Goal: Check status: Check status

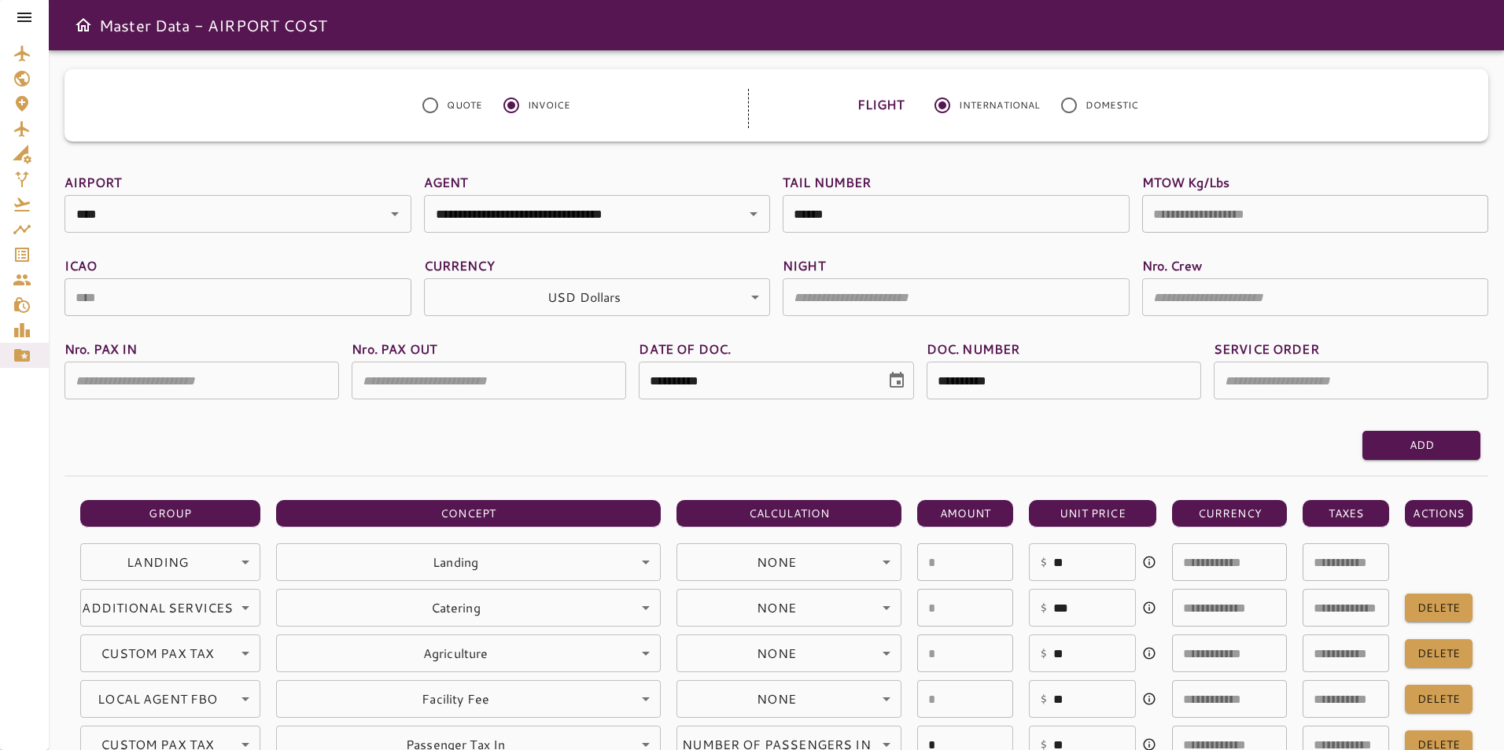
scroll to position [315, 0]
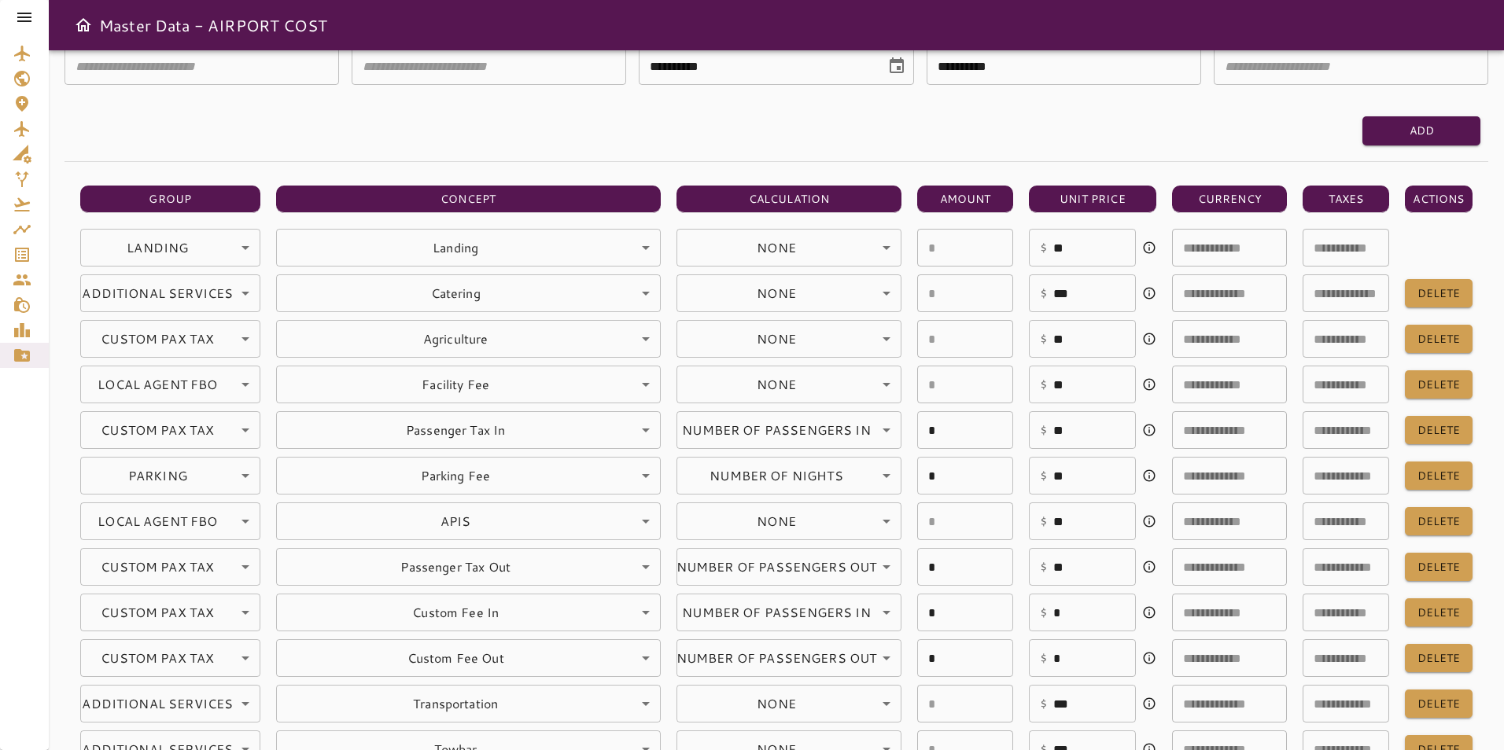
click at [17, 19] on icon at bounding box center [24, 17] width 19 height 19
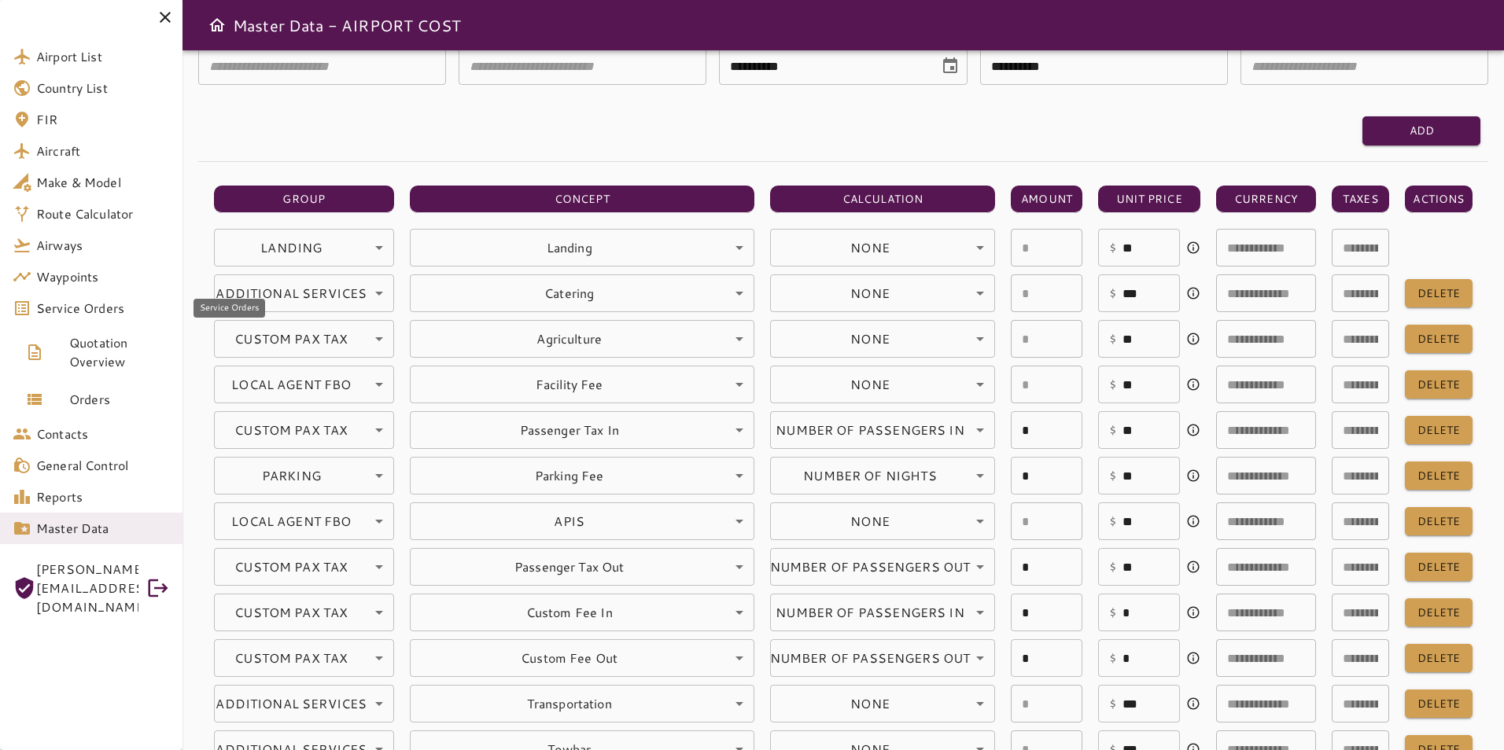
click at [78, 305] on span "Service Orders" at bounding box center [103, 308] width 134 height 19
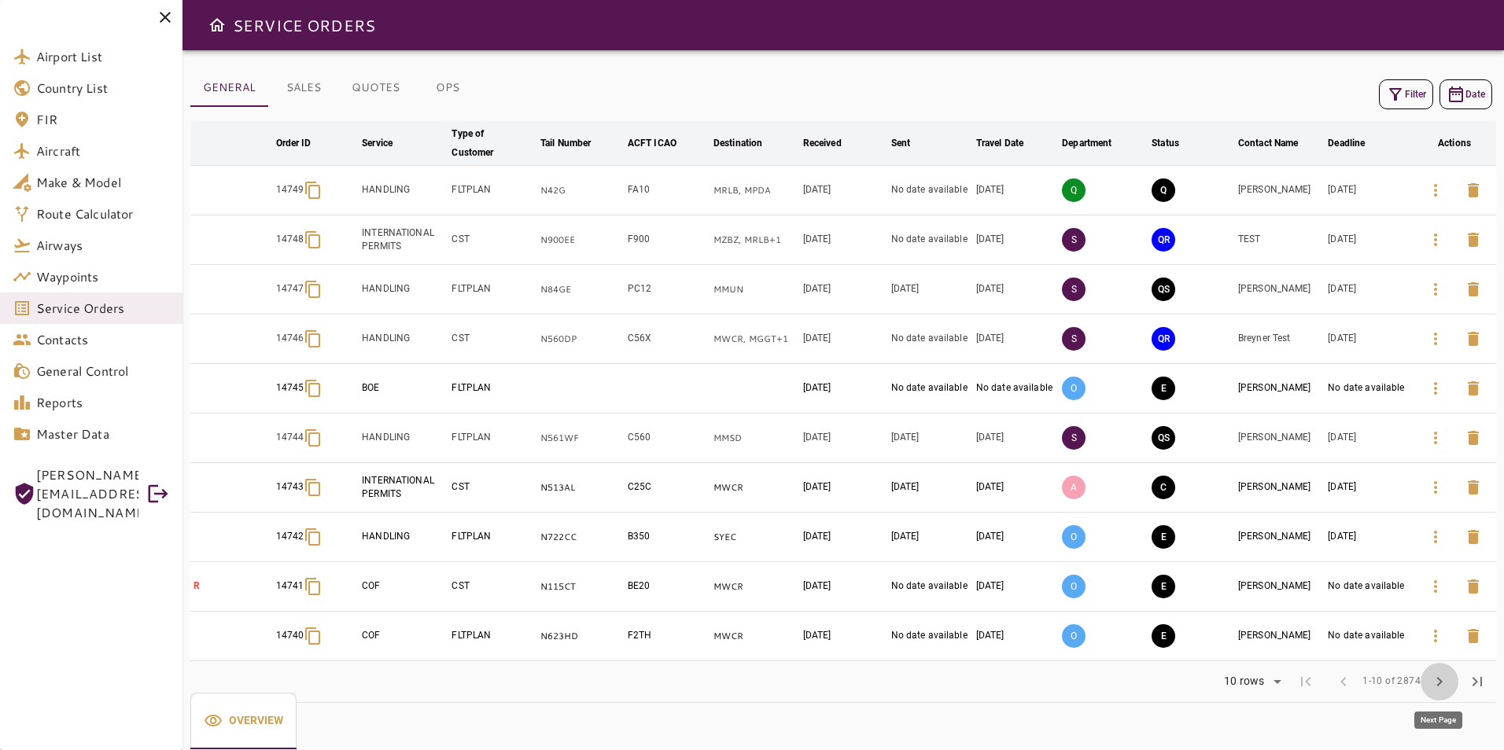
click at [1432, 683] on span "chevron_right" at bounding box center [1439, 682] width 19 height 19
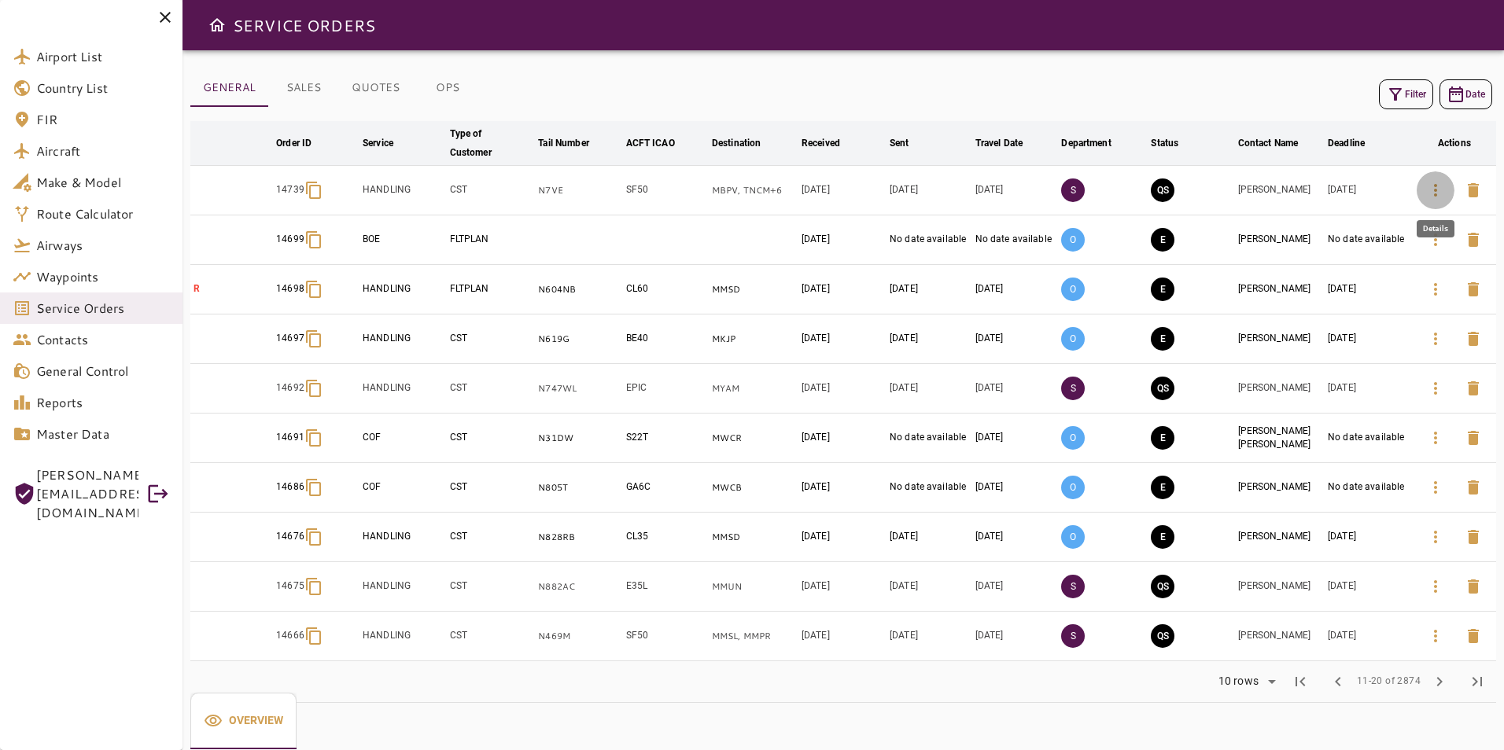
click at [1436, 186] on icon "button" at bounding box center [1435, 190] width 3 height 13
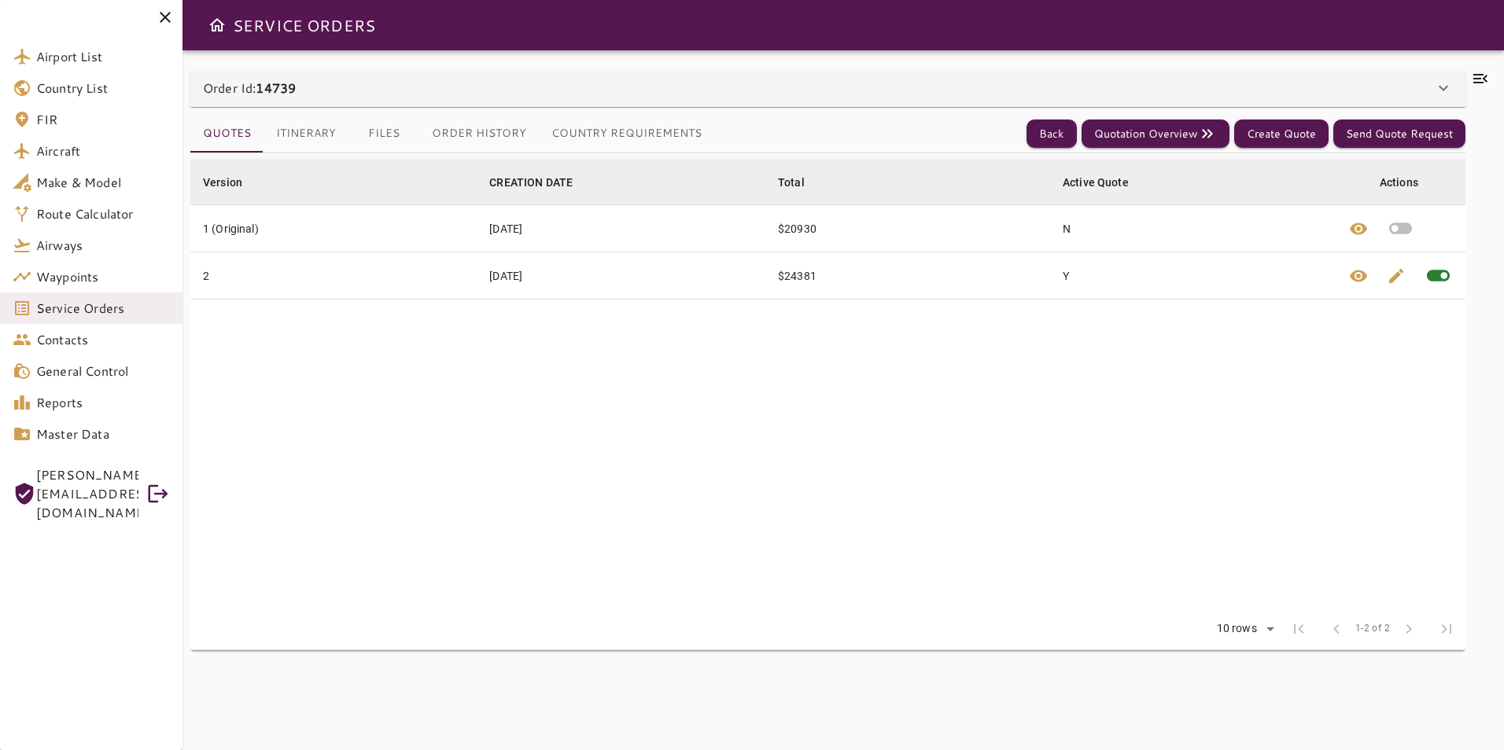
click at [459, 132] on button "Order History" at bounding box center [479, 134] width 120 height 38
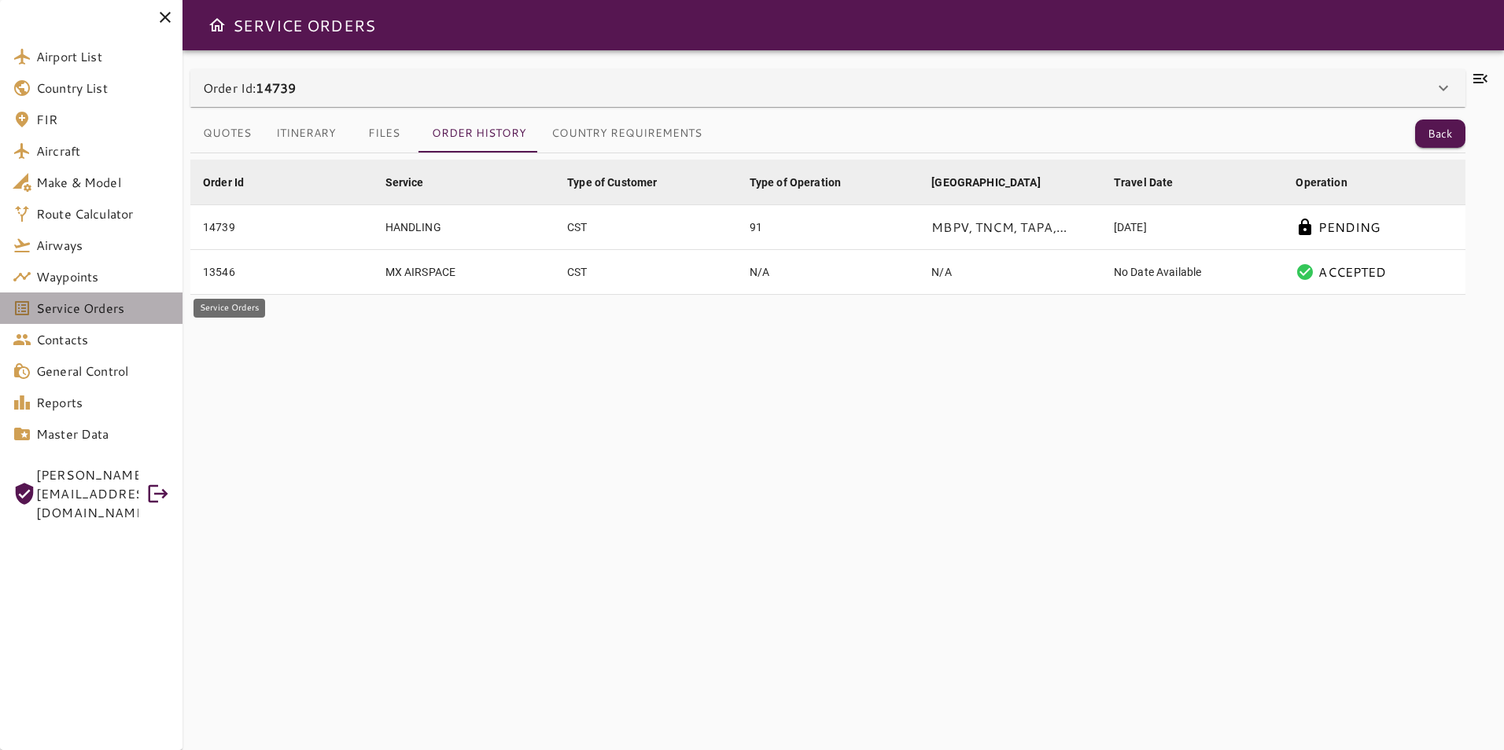
click at [112, 304] on span "Service Orders" at bounding box center [103, 308] width 134 height 19
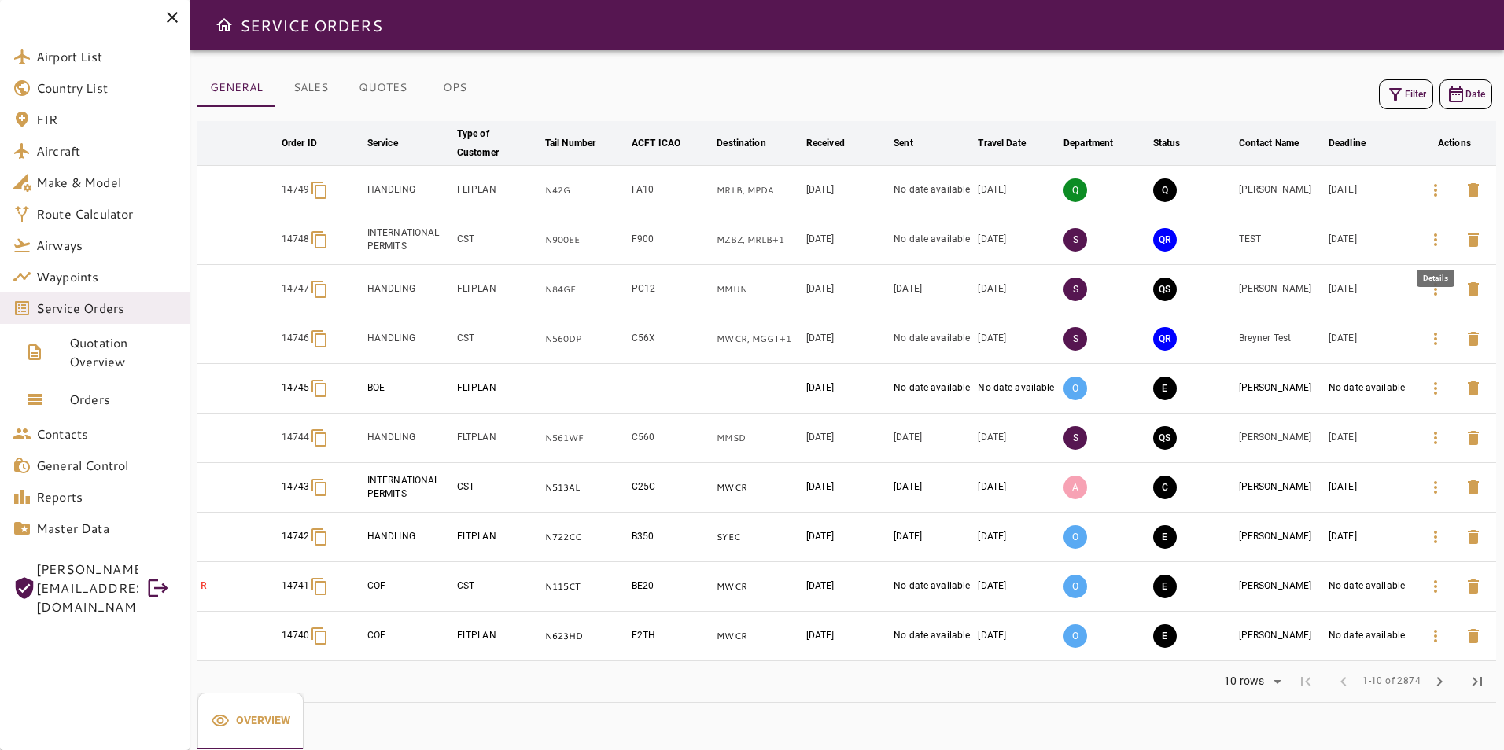
click at [1435, 249] on button "button" at bounding box center [1436, 240] width 38 height 38
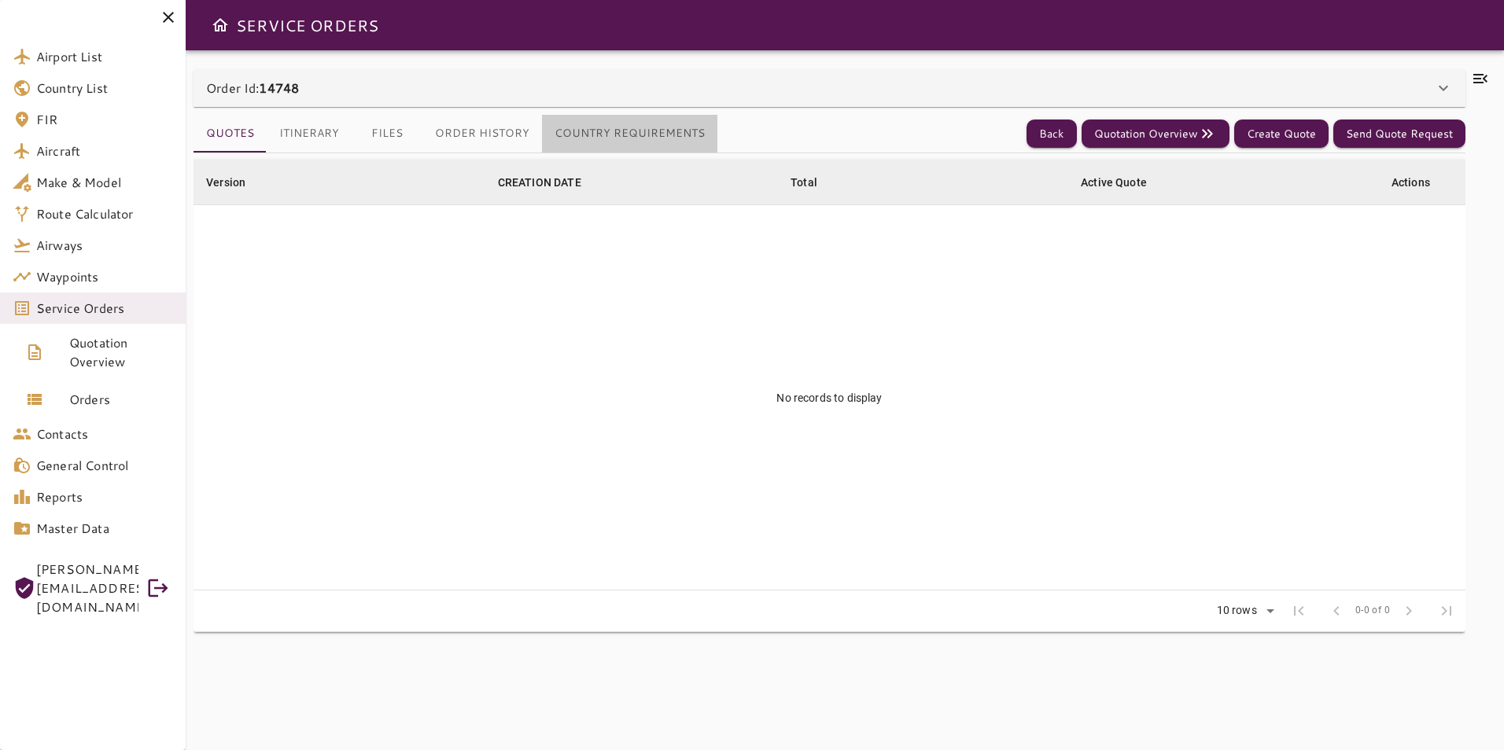
click at [643, 135] on button "Country Requirements" at bounding box center [629, 134] width 175 height 38
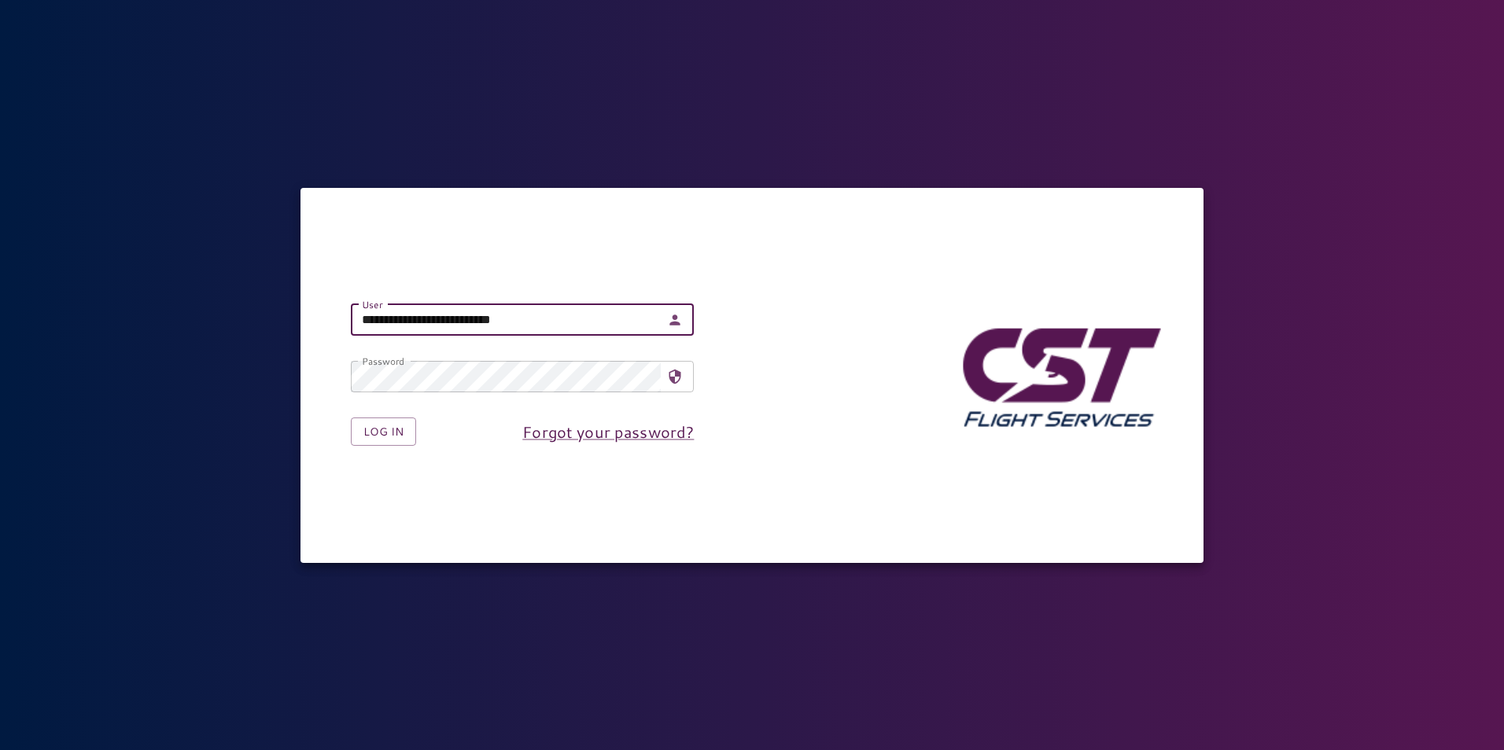
click at [404, 324] on input "**********" at bounding box center [506, 319] width 310 height 31
type input "**********"
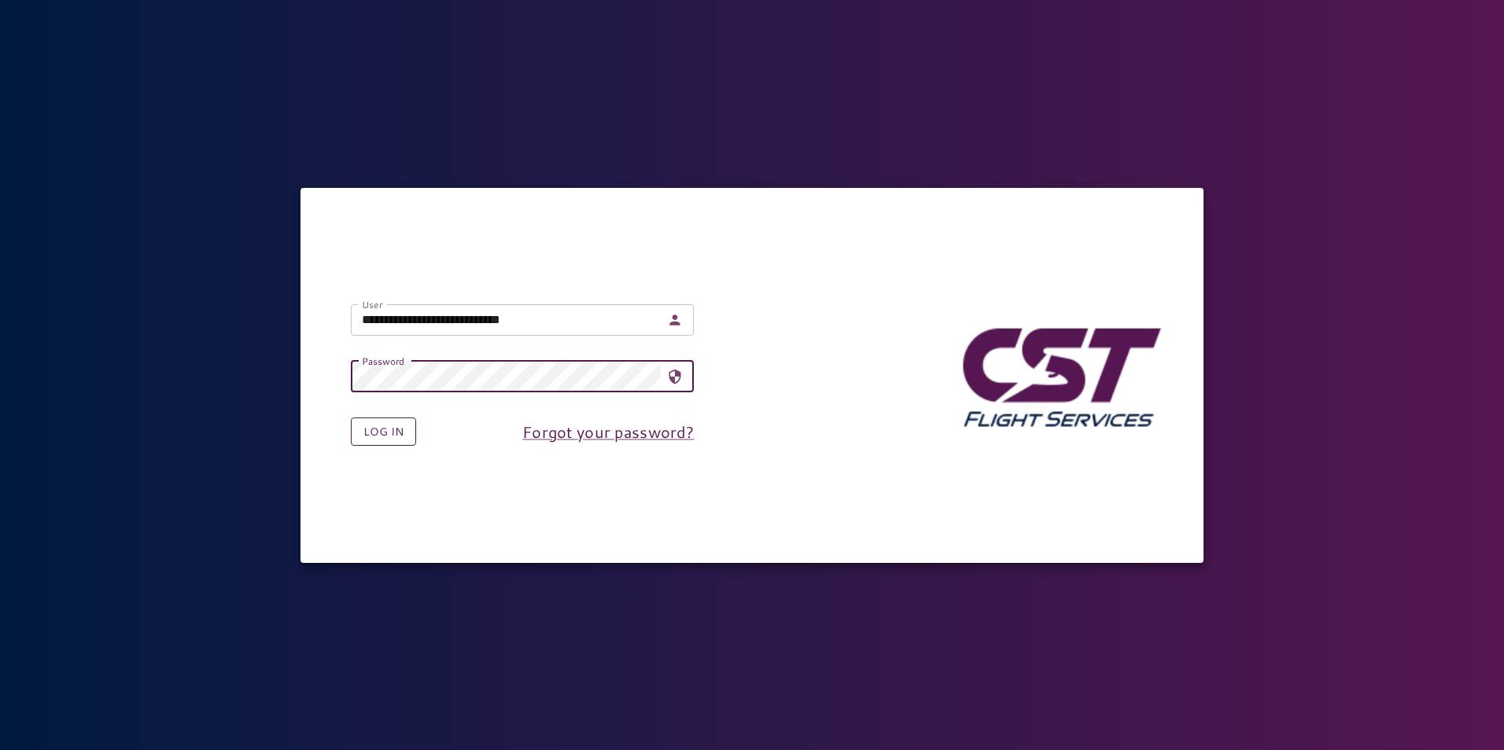
click at [389, 421] on button "Log in" at bounding box center [383, 432] width 65 height 29
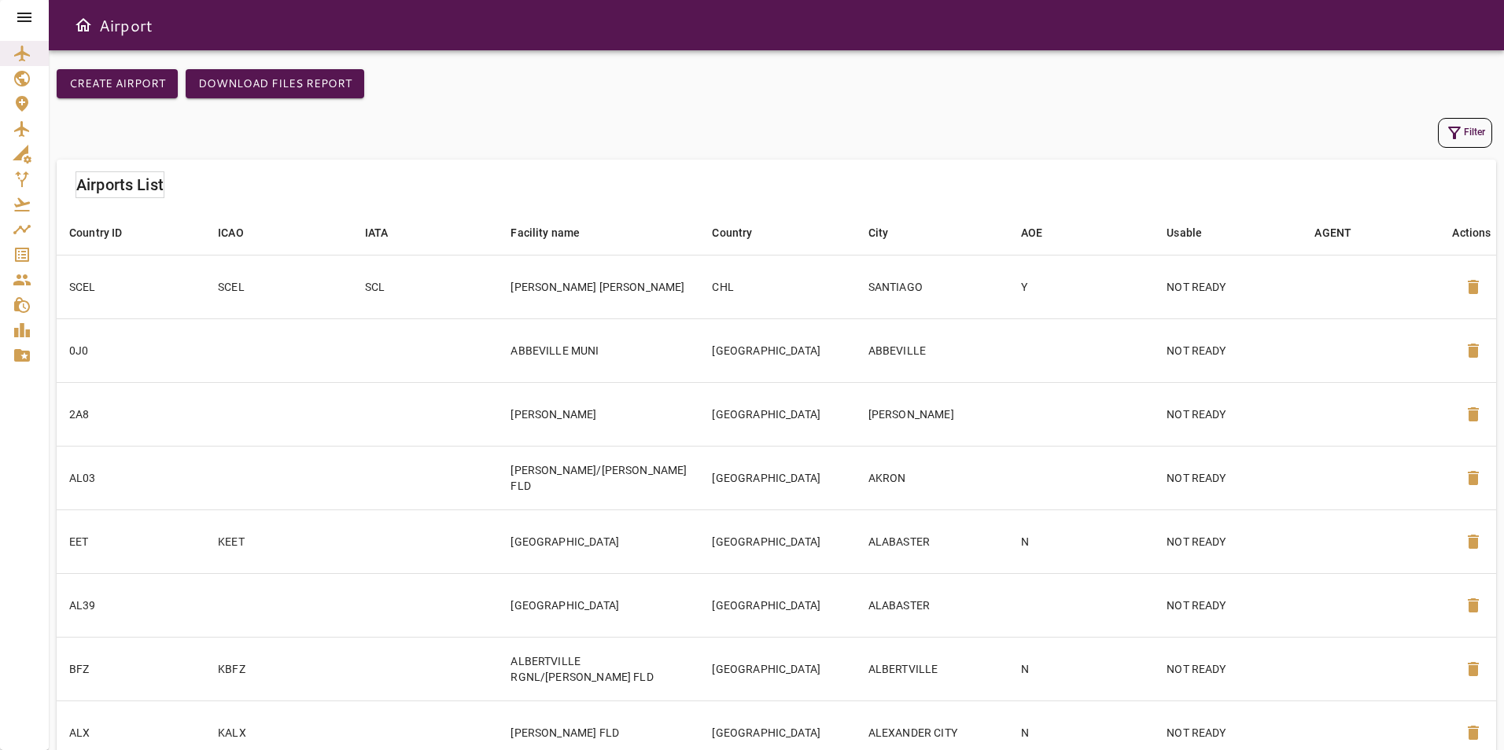
click at [31, 12] on icon at bounding box center [24, 17] width 19 height 19
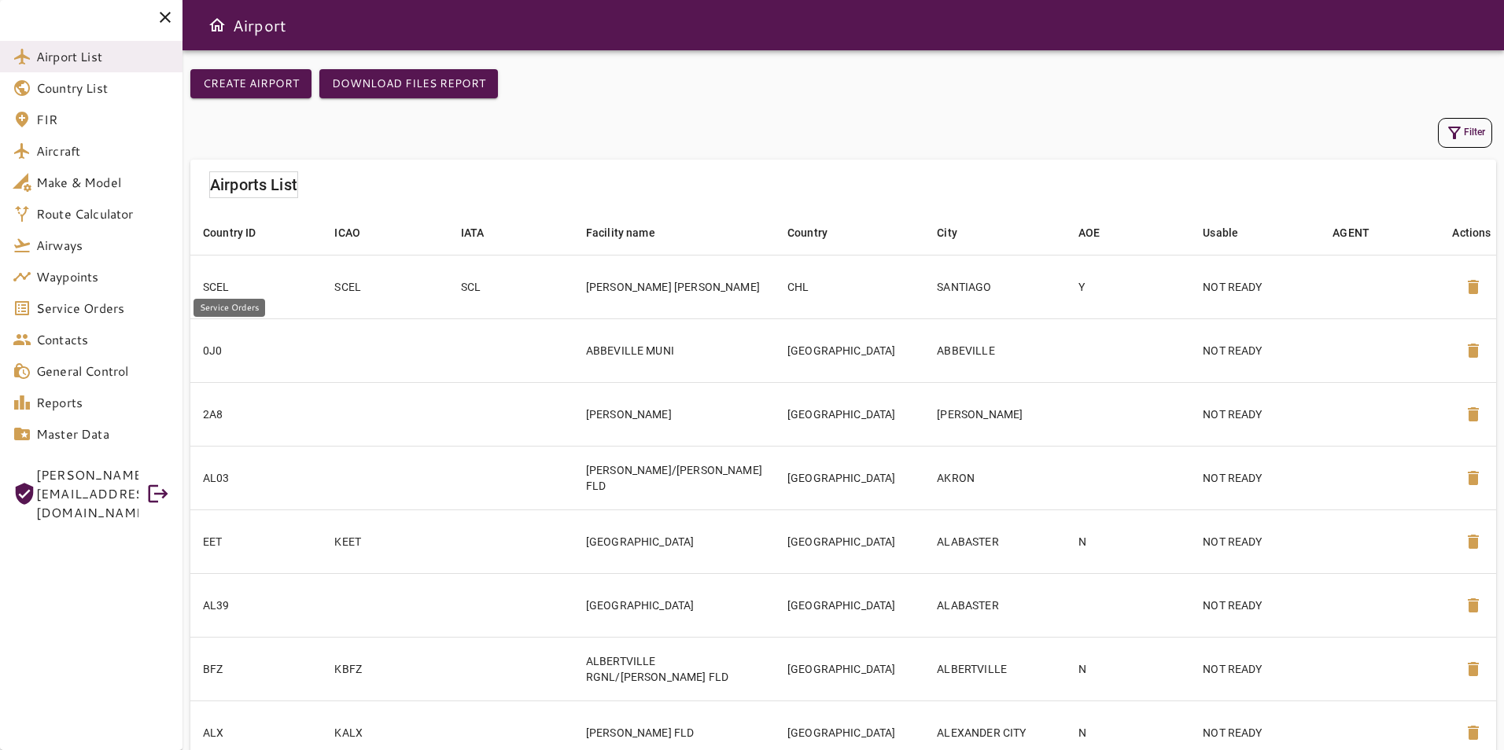
click at [59, 301] on span "Service Orders" at bounding box center [103, 308] width 134 height 19
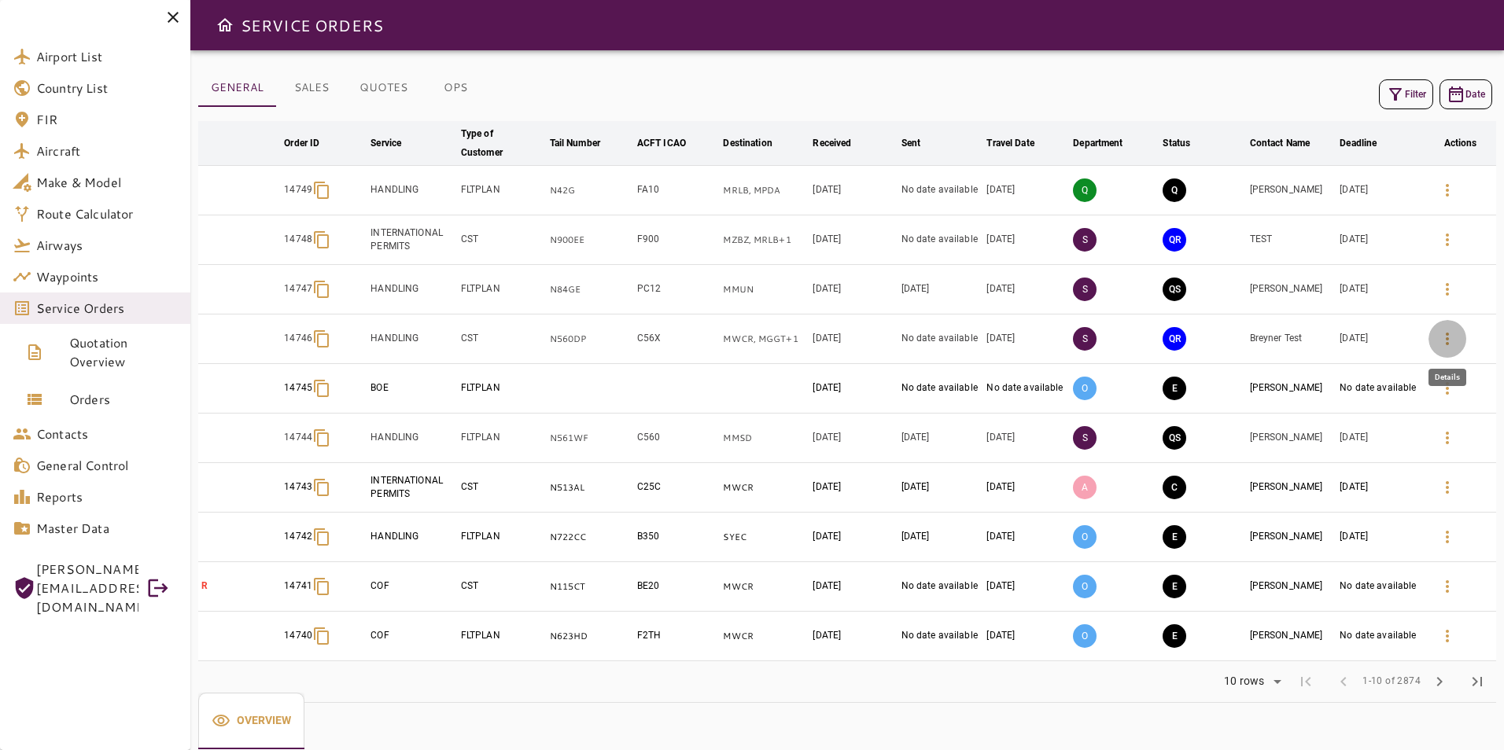
click at [1443, 340] on icon "button" at bounding box center [1447, 339] width 19 height 19
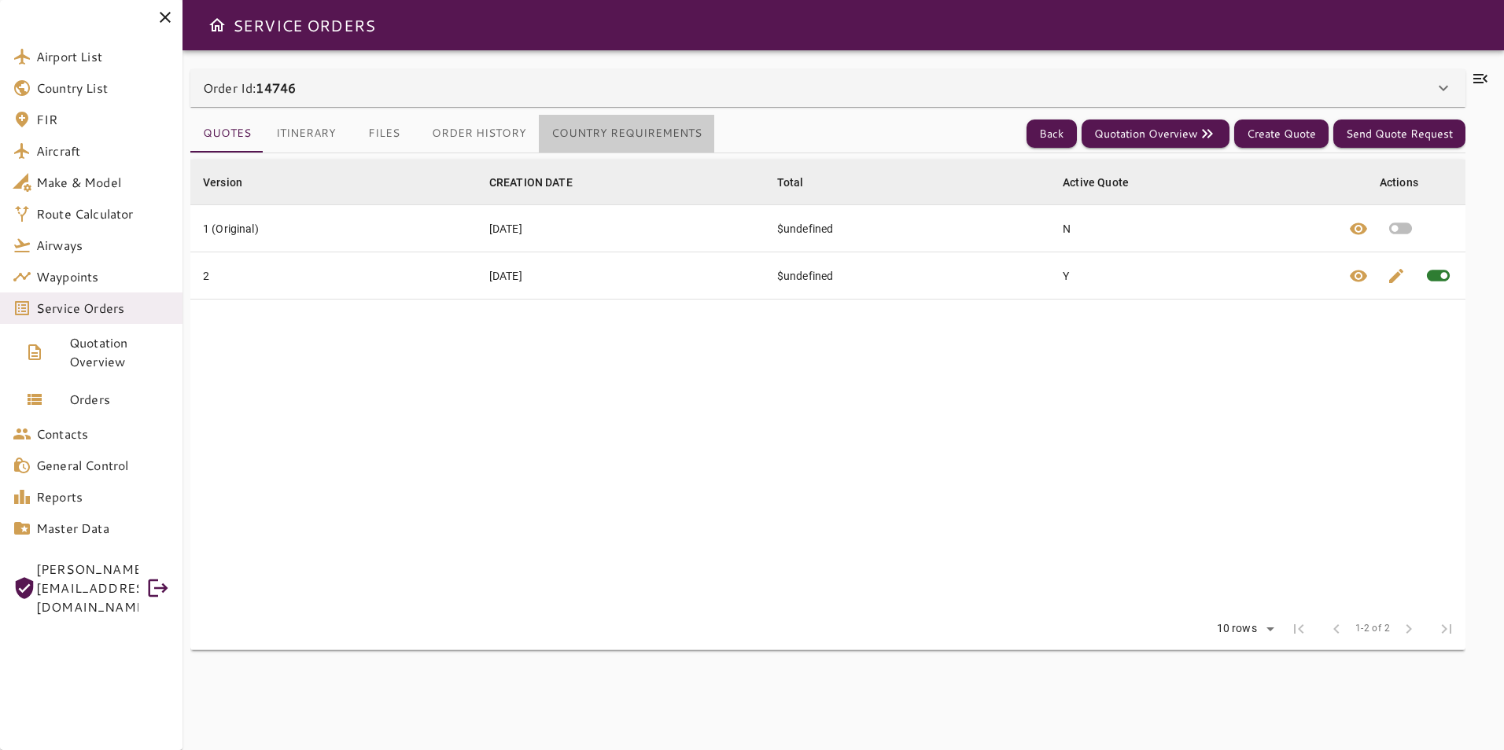
click at [629, 137] on button "Country Requirements" at bounding box center [626, 134] width 175 height 38
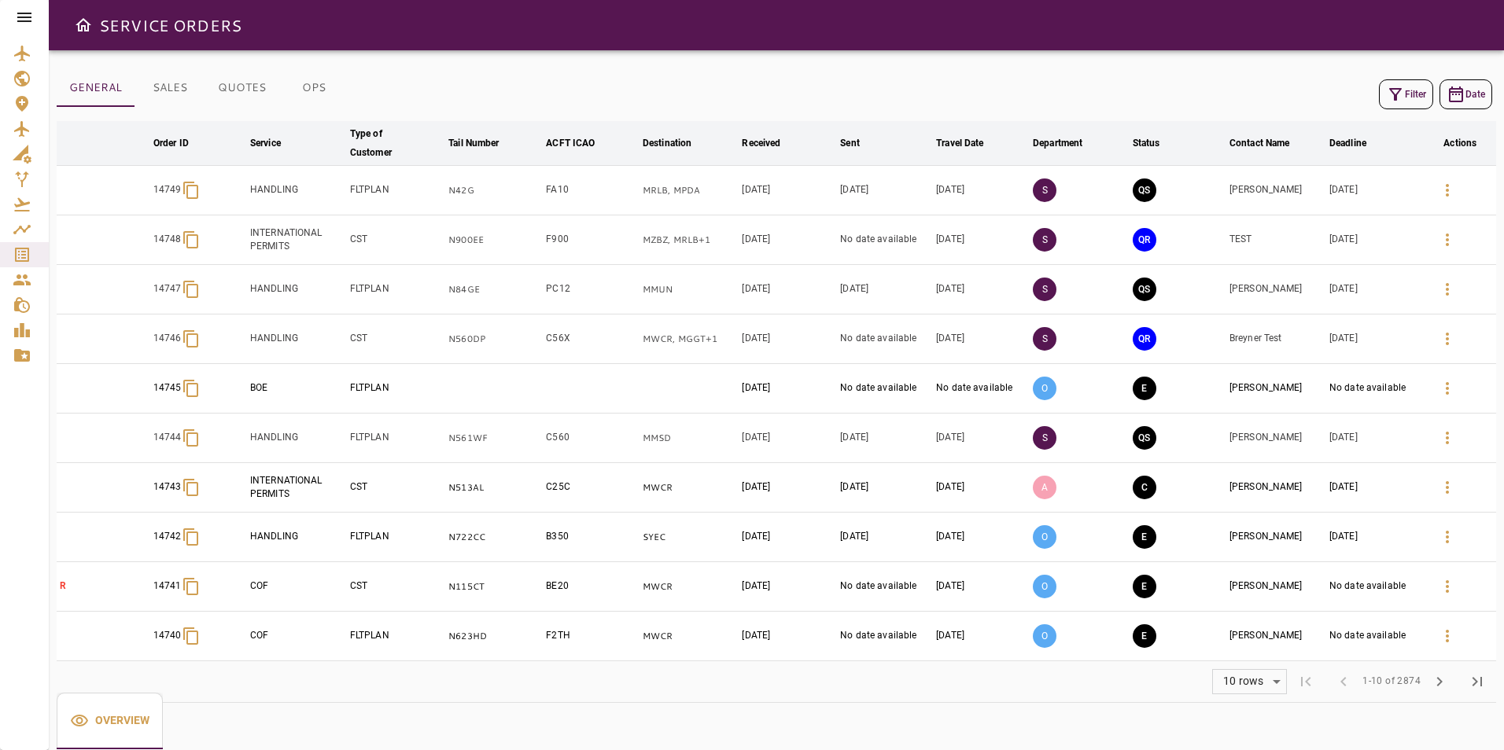
click at [1376, 101] on div "Filter Date" at bounding box center [777, 95] width 1440 height 38
click at [1388, 101] on icon "button" at bounding box center [1395, 94] width 19 height 19
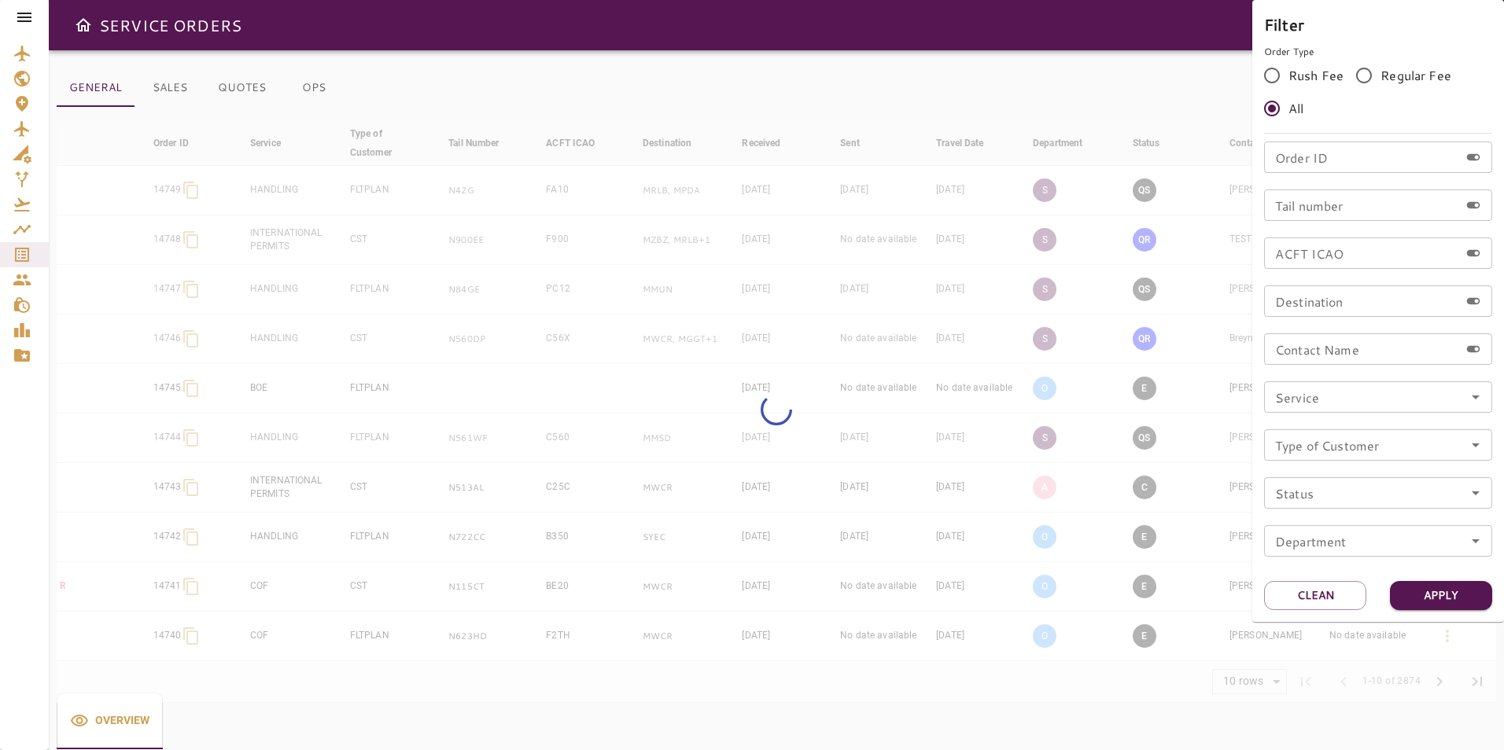
click at [1321, 213] on input "Tail number" at bounding box center [1361, 205] width 195 height 31
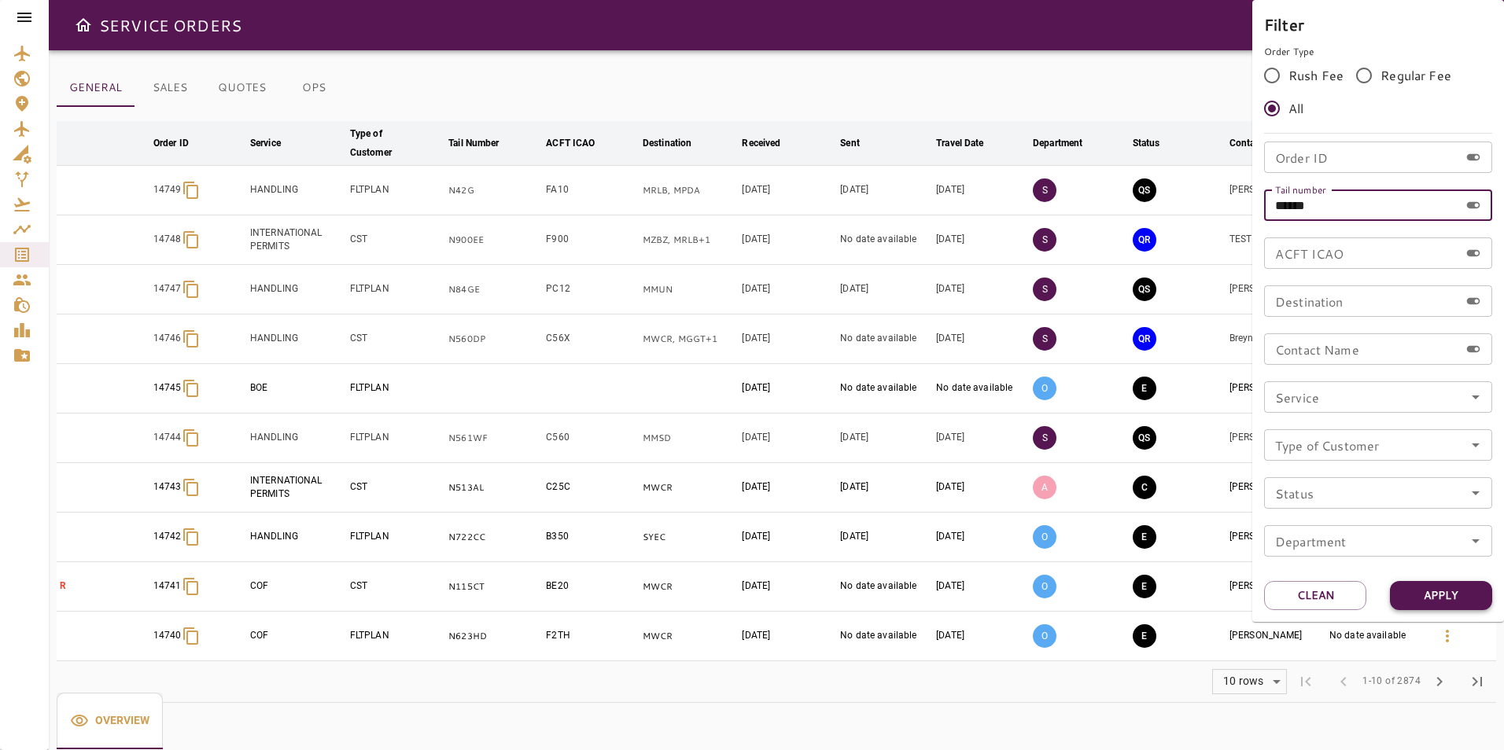
type input "******"
click at [1414, 606] on button "Apply" at bounding box center [1441, 595] width 102 height 29
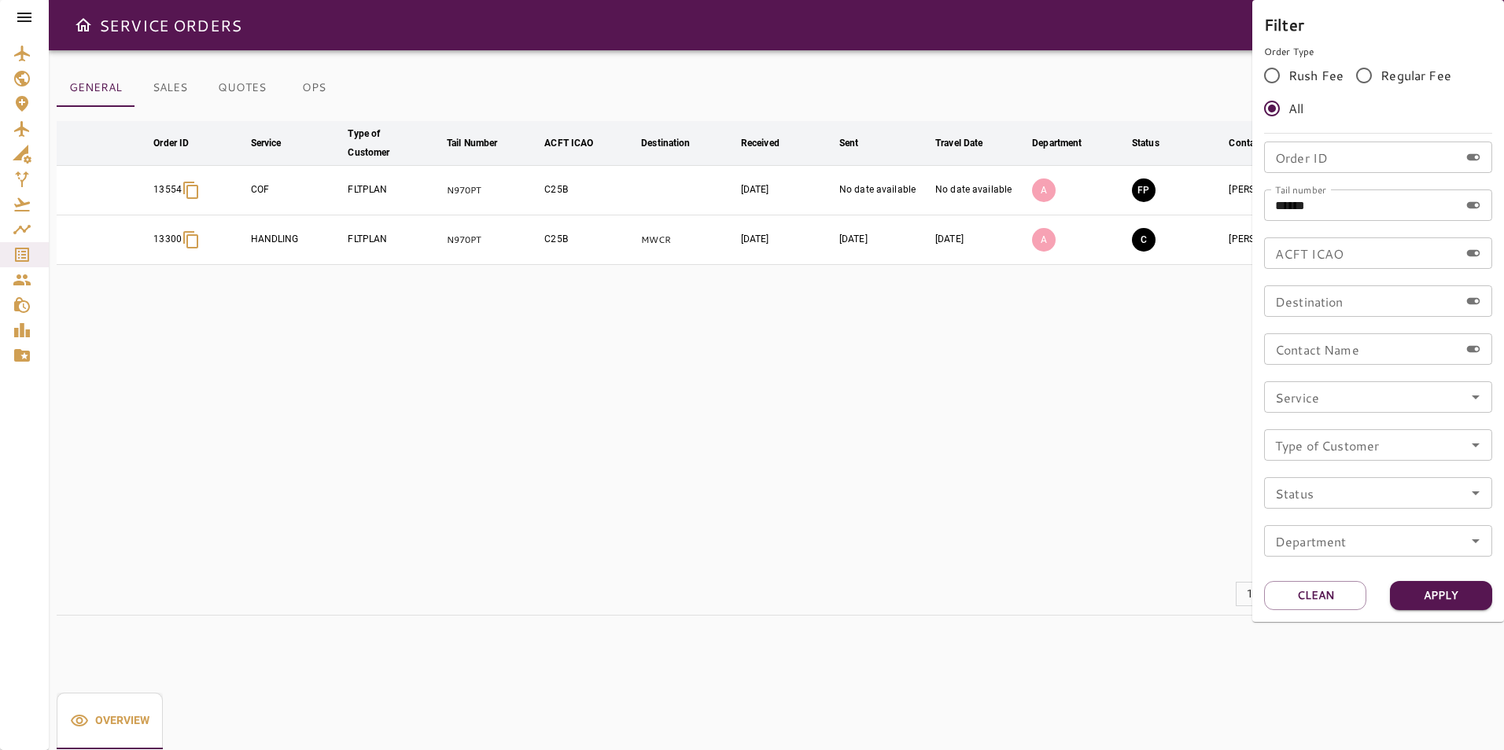
click at [551, 352] on div at bounding box center [752, 375] width 1504 height 750
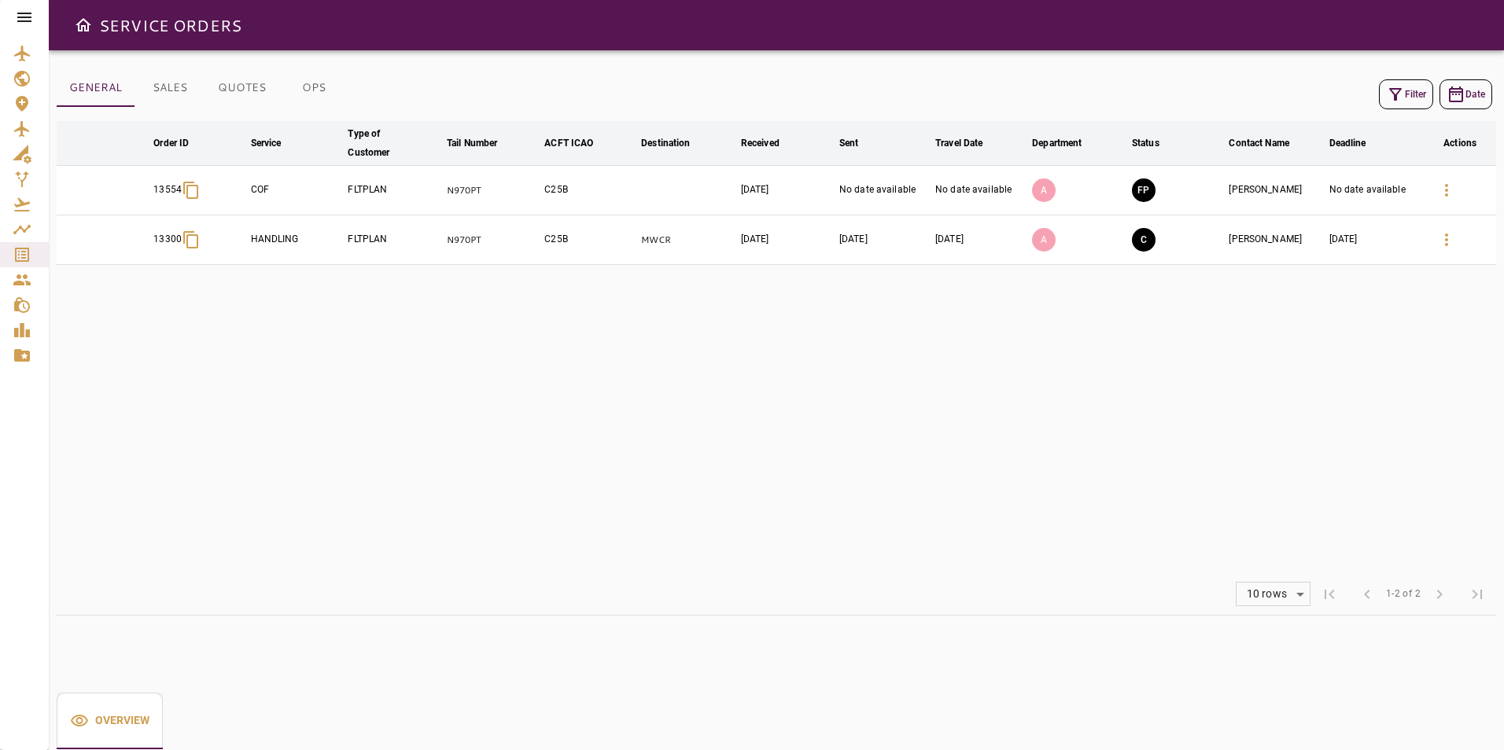
click at [23, 258] on icon "Service Orders" at bounding box center [22, 255] width 14 height 14
click at [30, 251] on icon "Service Orders" at bounding box center [22, 254] width 19 height 19
click at [1387, 104] on button "Filter" at bounding box center [1406, 94] width 54 height 30
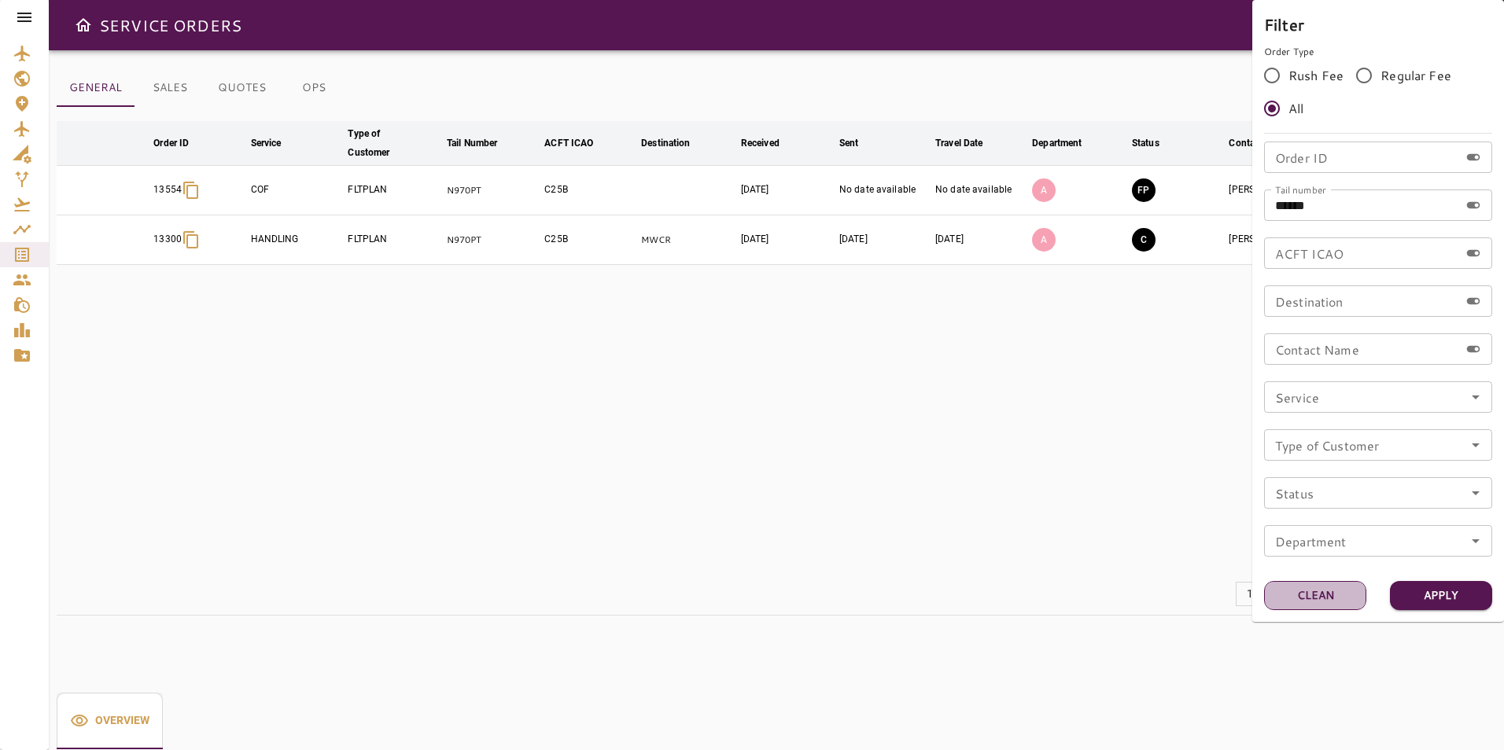
click at [1331, 592] on button "Clean" at bounding box center [1315, 595] width 102 height 29
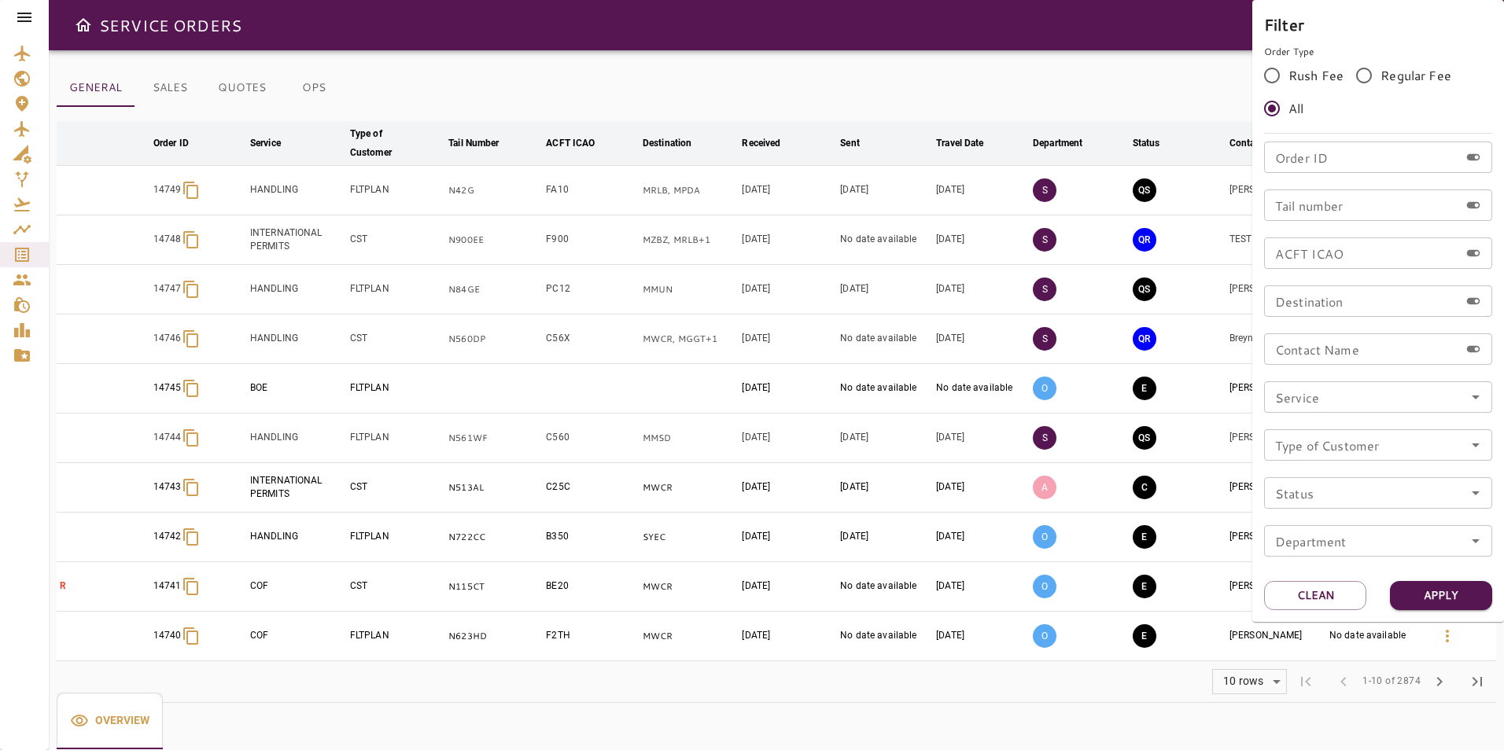
click at [646, 67] on div at bounding box center [752, 375] width 1504 height 750
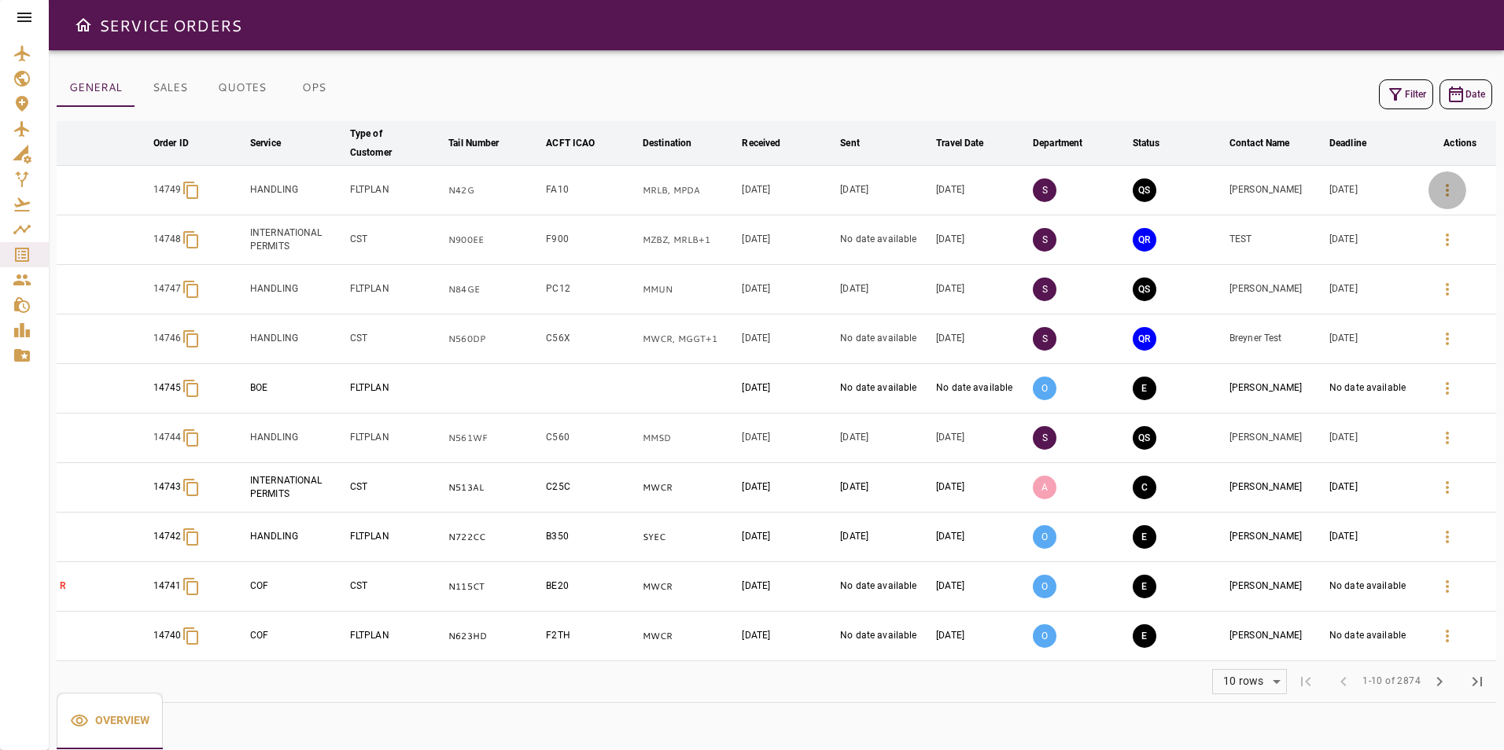
click at [1452, 194] on icon "button" at bounding box center [1447, 190] width 19 height 19
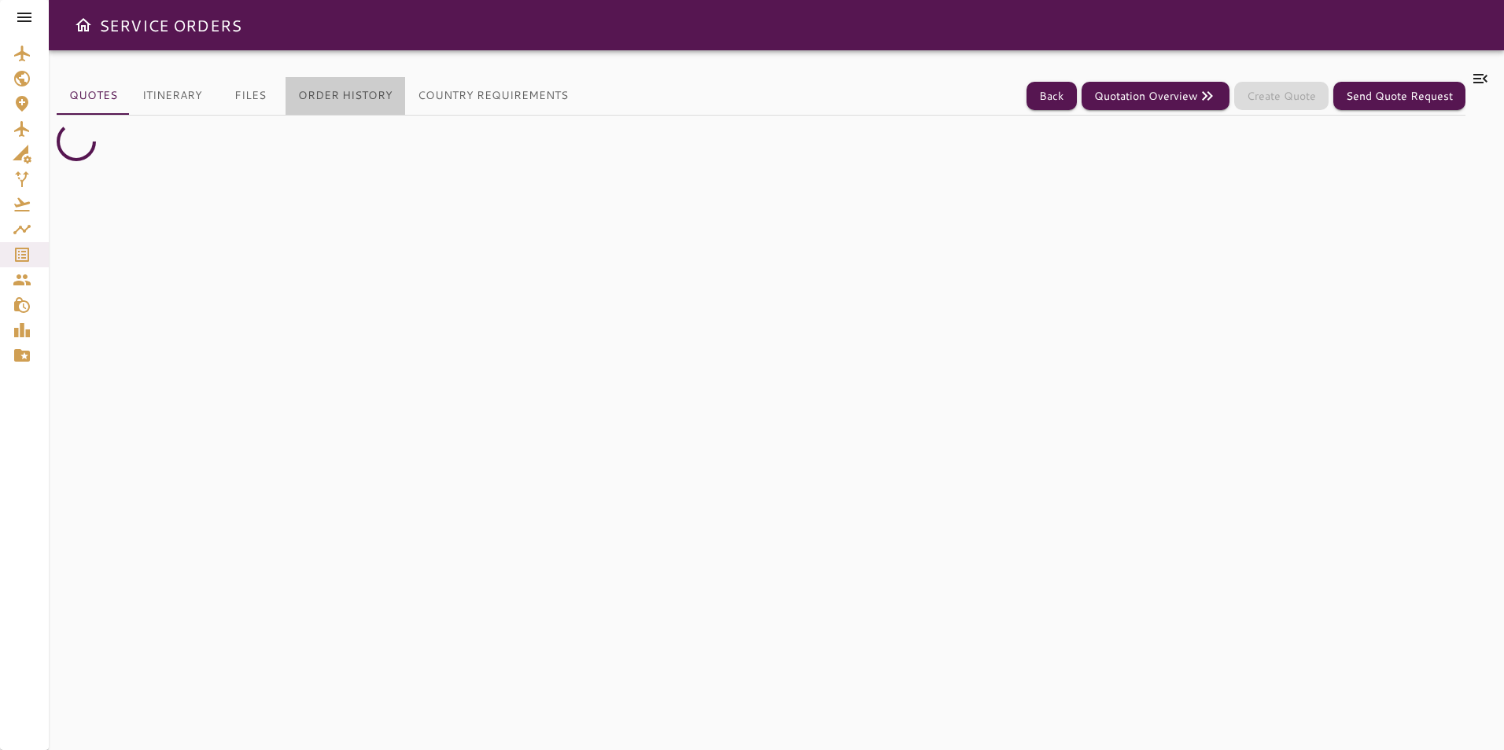
click at [344, 98] on button "Order History" at bounding box center [346, 96] width 120 height 38
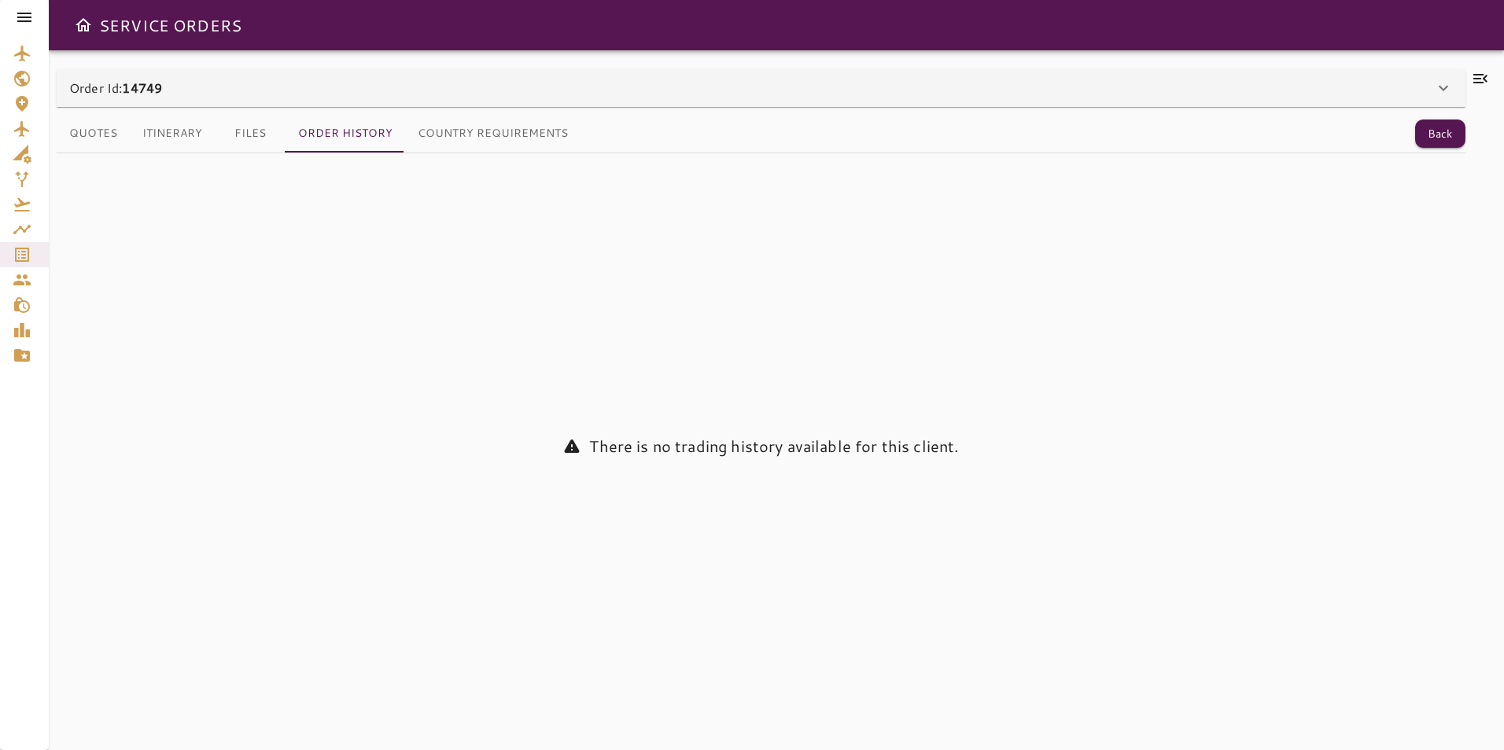
click at [300, 107] on div "Quotes Itinerary Files Order History Country Requirements Back There is no trad…" at bounding box center [761, 419] width 1409 height 625
click at [298, 89] on div "Order Id: 14749" at bounding box center [751, 88] width 1365 height 19
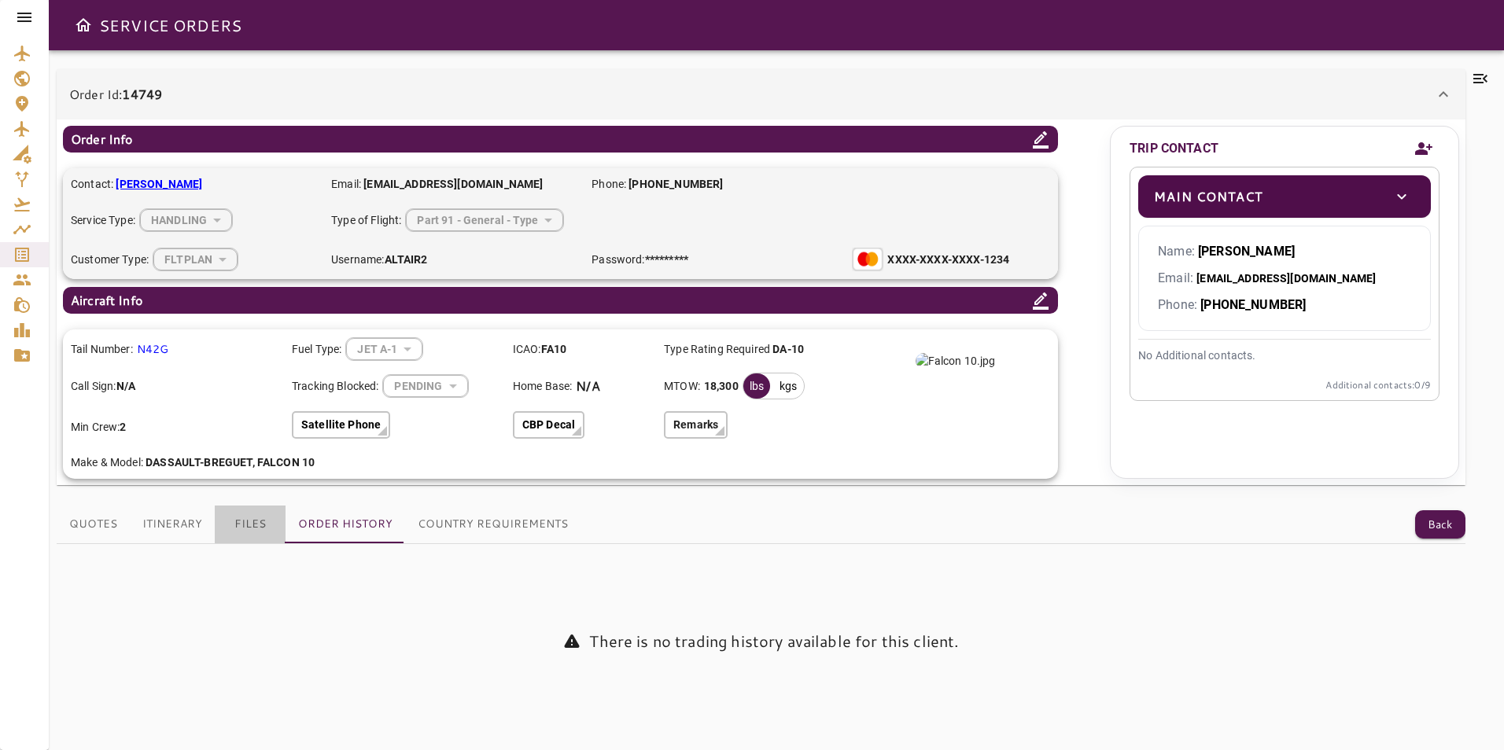
click at [259, 525] on button "Files" at bounding box center [250, 525] width 71 height 38
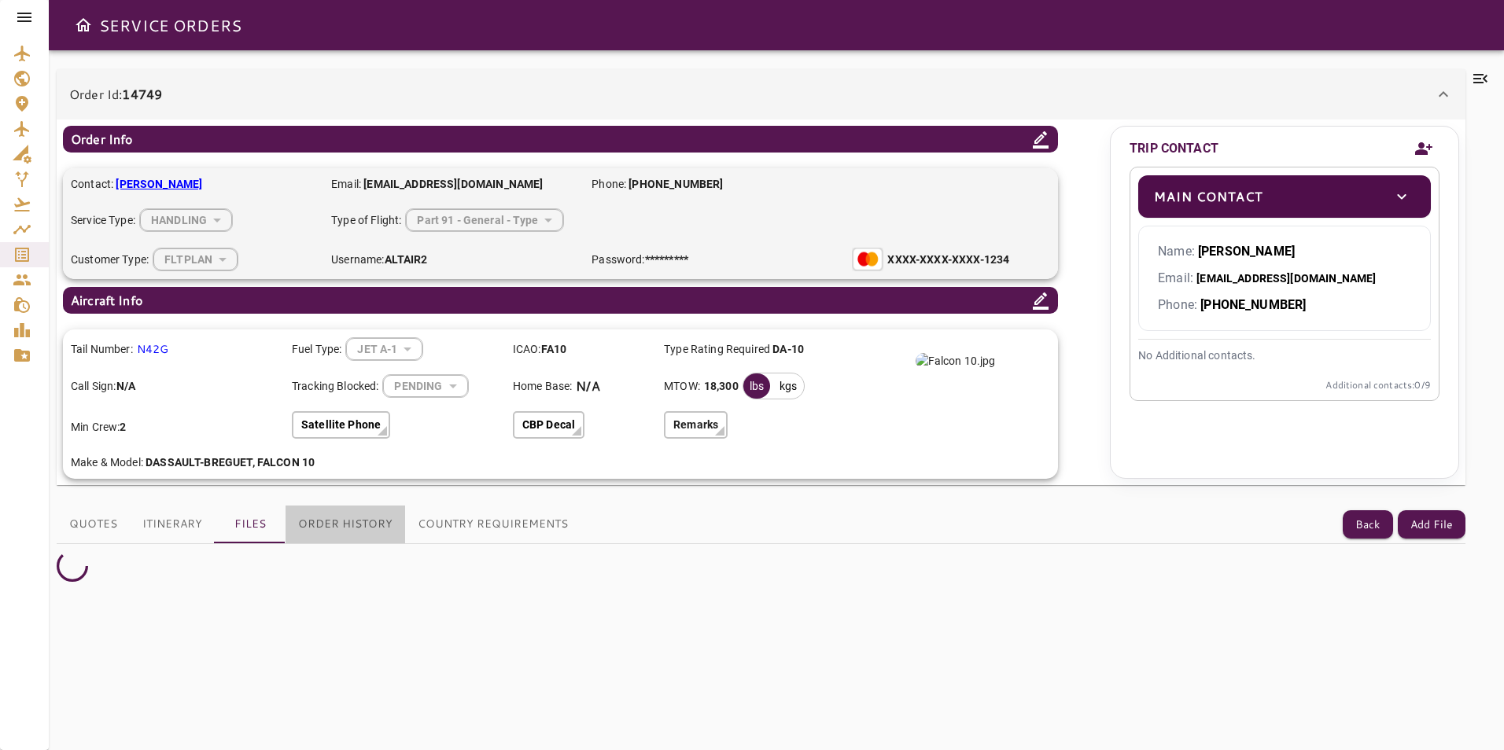
click at [385, 525] on button "Order History" at bounding box center [346, 525] width 120 height 38
